Goal: Task Accomplishment & Management: Complete application form

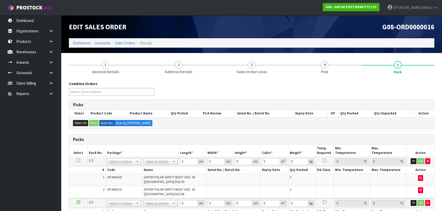
scroll to position [93, 0]
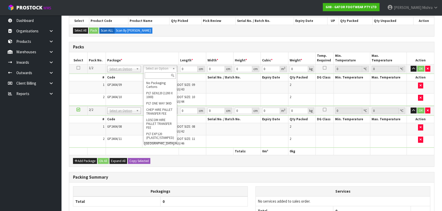
click at [160, 76] on input "text" at bounding box center [160, 76] width 31 height 6
type input "0C"
click at [159, 82] on li "No results match 0C" at bounding box center [160, 83] width 31 height 6
click at [159, 76] on input "0C" at bounding box center [160, 76] width 31 height 6
click at [166, 57] on th "Package *" at bounding box center [142, 58] width 73 height 12
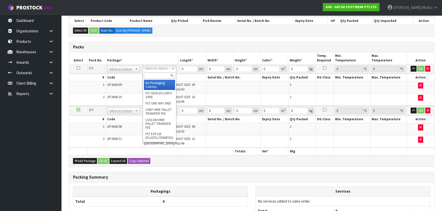
click at [160, 73] on input "text" at bounding box center [159, 76] width 31 height 6
type input "OC"
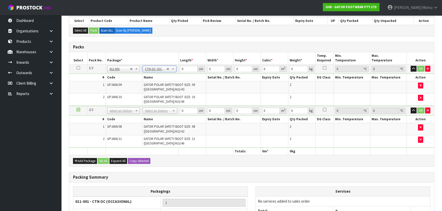
type input "9"
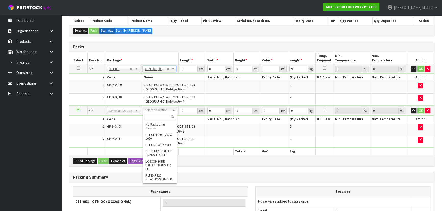
click at [161, 117] on input "text" at bounding box center [160, 117] width 32 height 6
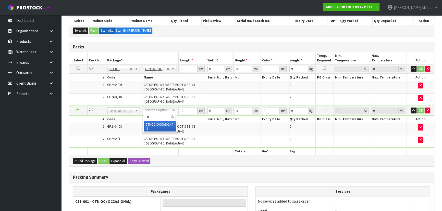
type input "OC"
type input "2"
type input "9.1"
drag, startPoint x: 184, startPoint y: 69, endPoint x: 174, endPoint y: 68, distance: 10.3
click at [174, 68] on tr "1/2 NONE 007-001 007-002 007-004 007-009 007-013 007-014 007-015 007-017 007-01…" at bounding box center [251, 68] width 365 height 9
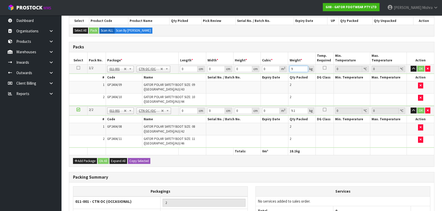
drag, startPoint x: 295, startPoint y: 70, endPoint x: 283, endPoint y: 69, distance: 12.3
click at [283, 69] on tr "1/2 NONE 007-001 007-002 007-004 007-009 007-013 007-014 007-015 007-017 007-01…" at bounding box center [251, 68] width 365 height 9
type input "10"
drag, startPoint x: 296, startPoint y: 111, endPoint x: 261, endPoint y: 110, distance: 34.5
click at [262, 110] on tr "2/2 NONE 007-001 007-002 007-004 007-009 007-013 007-014 007-015 007-017 007-01…" at bounding box center [251, 110] width 365 height 9
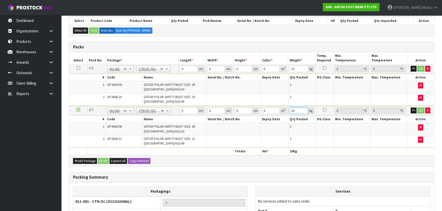
type input "10"
drag, startPoint x: 179, startPoint y: 67, endPoint x: 159, endPoint y: 68, distance: 20.5
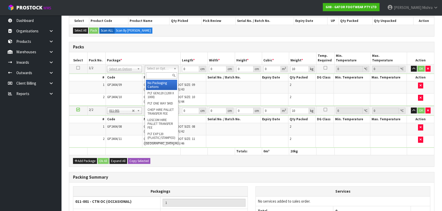
click at [166, 73] on input "text" at bounding box center [161, 76] width 31 height 6
type input "0C"
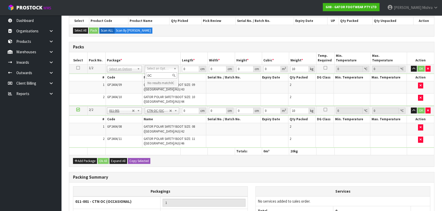
drag, startPoint x: 164, startPoint y: 75, endPoint x: 143, endPoint y: 72, distance: 21.7
click at [143, 72] on body "Toggle navigation ProStock WMS G08 - GATOR FOOTWEAR PTY LTD [PERSON_NAME] Logou…" at bounding box center [221, 12] width 442 height 211
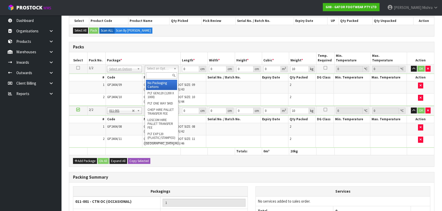
click at [162, 73] on input "text" at bounding box center [161, 76] width 31 height 6
type input "OC"
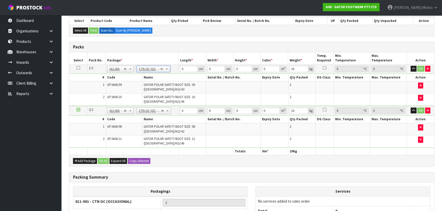
type input "9"
drag, startPoint x: 183, startPoint y: 67, endPoint x: 177, endPoint y: 68, distance: 6.4
click at [177, 68] on tr "1/2 NONE 007-001 007-002 007-004 007-009 007-013 007-014 007-015 007-017 007-01…" at bounding box center [251, 68] width 365 height 9
type input "53"
type input "40"
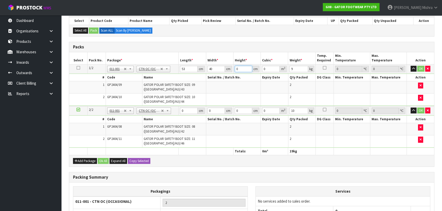
type input "4"
type input "0.00848"
type input "40"
type input "0.0848"
type input "40"
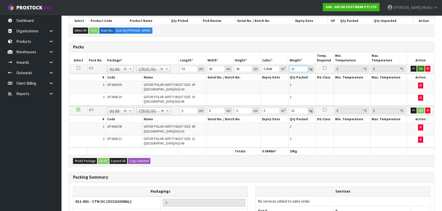
type input "10"
click at [420, 68] on button "OK" at bounding box center [421, 69] width 7 height 6
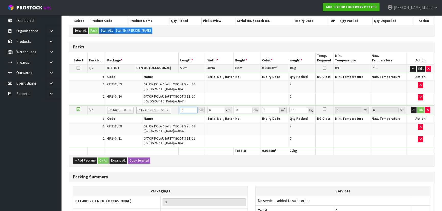
drag, startPoint x: 185, startPoint y: 110, endPoint x: 175, endPoint y: 110, distance: 10.5
click at [175, 110] on tr "2/2 NONE 007-001 007-002 007-004 007-009 007-013 007-014 007-015 007-017 007-01…" at bounding box center [251, 110] width 365 height 9
type input "543"
type input "4"
drag, startPoint x: 186, startPoint y: 109, endPoint x: 170, endPoint y: 109, distance: 16.3
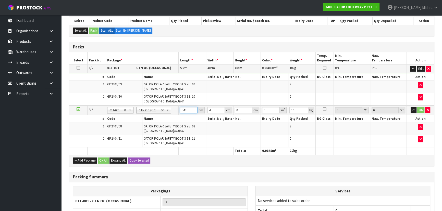
click at [171, 110] on tr "2/2 NONE 007-001 007-002 007-004 007-009 007-013 007-014 007-015 007-017 007-01…" at bounding box center [251, 110] width 365 height 9
type input "53"
type input "42"
type input "4"
type input "0.008904"
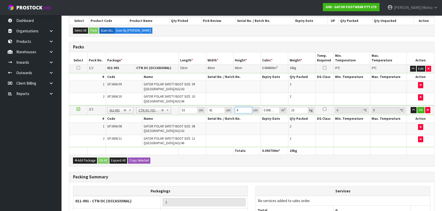
type input "41"
type input "0.091266"
type input "41"
click at [419, 107] on button "OK" at bounding box center [421, 110] width 7 height 6
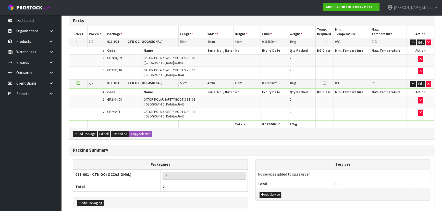
scroll to position [143, 0]
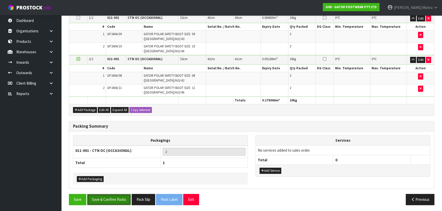
click at [115, 197] on button "Save & Confirm Packs" at bounding box center [109, 199] width 44 height 11
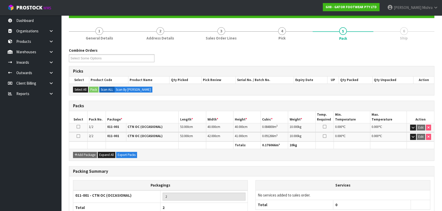
scroll to position [86, 0]
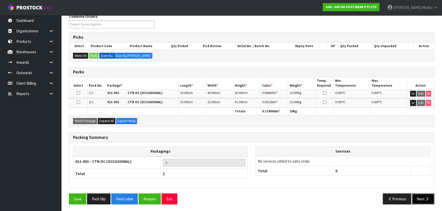
click at [419, 197] on button "Next" at bounding box center [423, 199] width 22 height 11
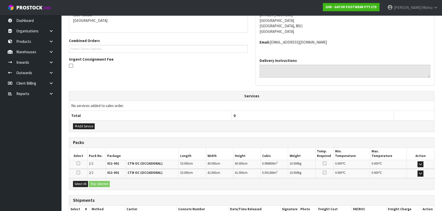
scroll to position [145, 0]
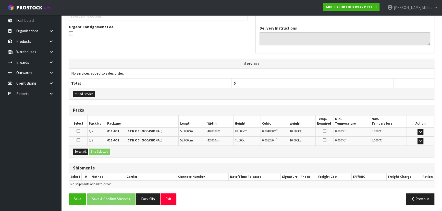
click at [79, 154] on div "Select All Ship Selected" at bounding box center [251, 151] width 365 height 11
drag, startPoint x: 76, startPoint y: 151, endPoint x: 99, endPoint y: 153, distance: 23.6
click at [77, 152] on button "Select All" at bounding box center [80, 152] width 15 height 6
click at [102, 151] on button "Ship Selected" at bounding box center [99, 152] width 21 height 6
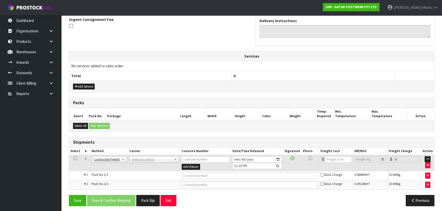
scroll to position [154, 0]
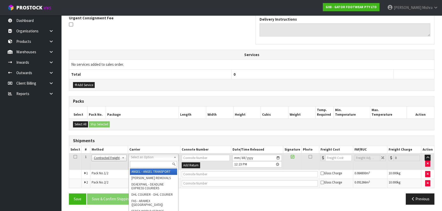
click at [148, 164] on input "text" at bounding box center [153, 164] width 47 height 6
type input "NZP"
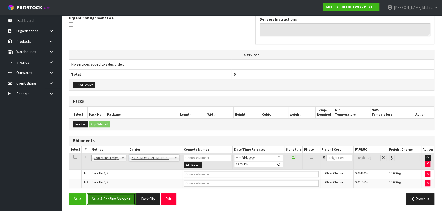
click at [127, 197] on button "Save & Confirm Shipping" at bounding box center [111, 199] width 49 height 11
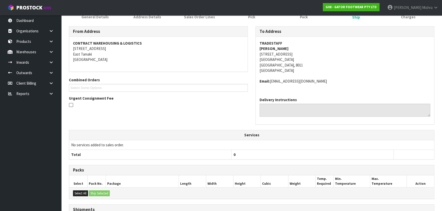
scroll to position [147, 0]
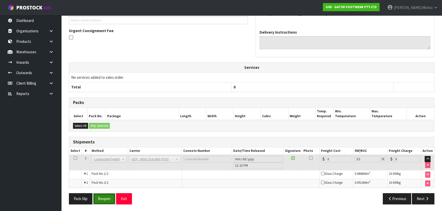
click at [109, 201] on button "Reopen" at bounding box center [104, 199] width 22 height 11
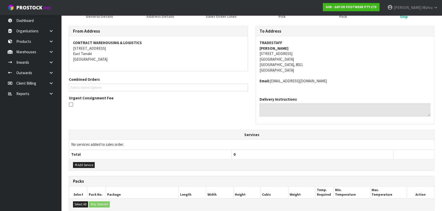
scroll to position [154, 0]
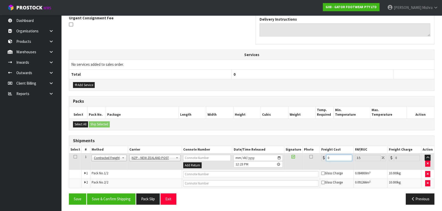
drag, startPoint x: 335, startPoint y: 159, endPoint x: 295, endPoint y: 158, distance: 39.6
click at [295, 158] on tr "1 Client Local Pickup Customer Local Pickup Company Freight Contracted Freight …" at bounding box center [251, 161] width 365 height 17
type input "4"
type input "4.14"
type input "49"
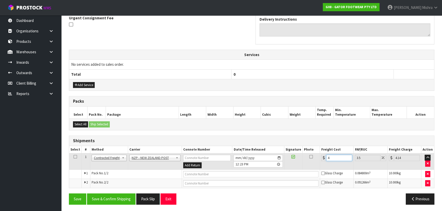
type input "50.71"
type input "49.8"
type input "51.54"
type input "49.89"
type input "51.64"
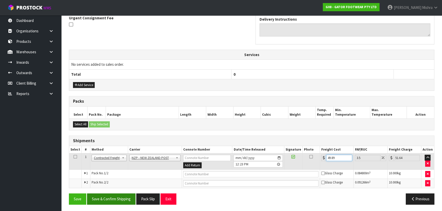
type input "49.89"
click at [122, 197] on button "Save & Confirm Shipping" at bounding box center [111, 199] width 49 height 11
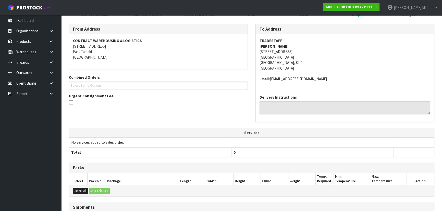
scroll to position [69, 0]
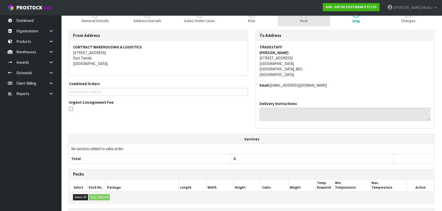
click at [306, 23] on span "Pack" at bounding box center [304, 20] width 8 height 5
